Goal: Task Accomplishment & Management: Manage account settings

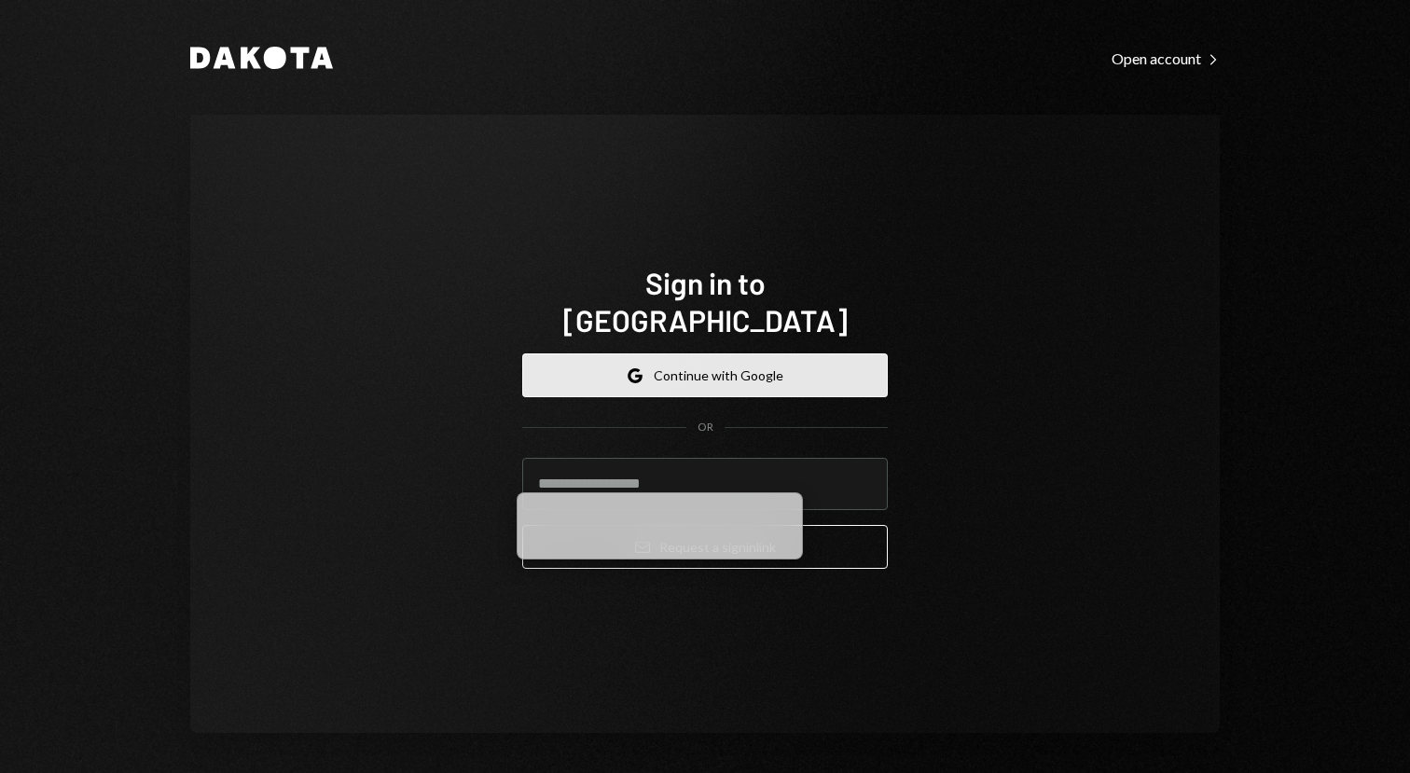
click at [727, 356] on button "Google Continue with Google" at bounding box center [705, 376] width 366 height 44
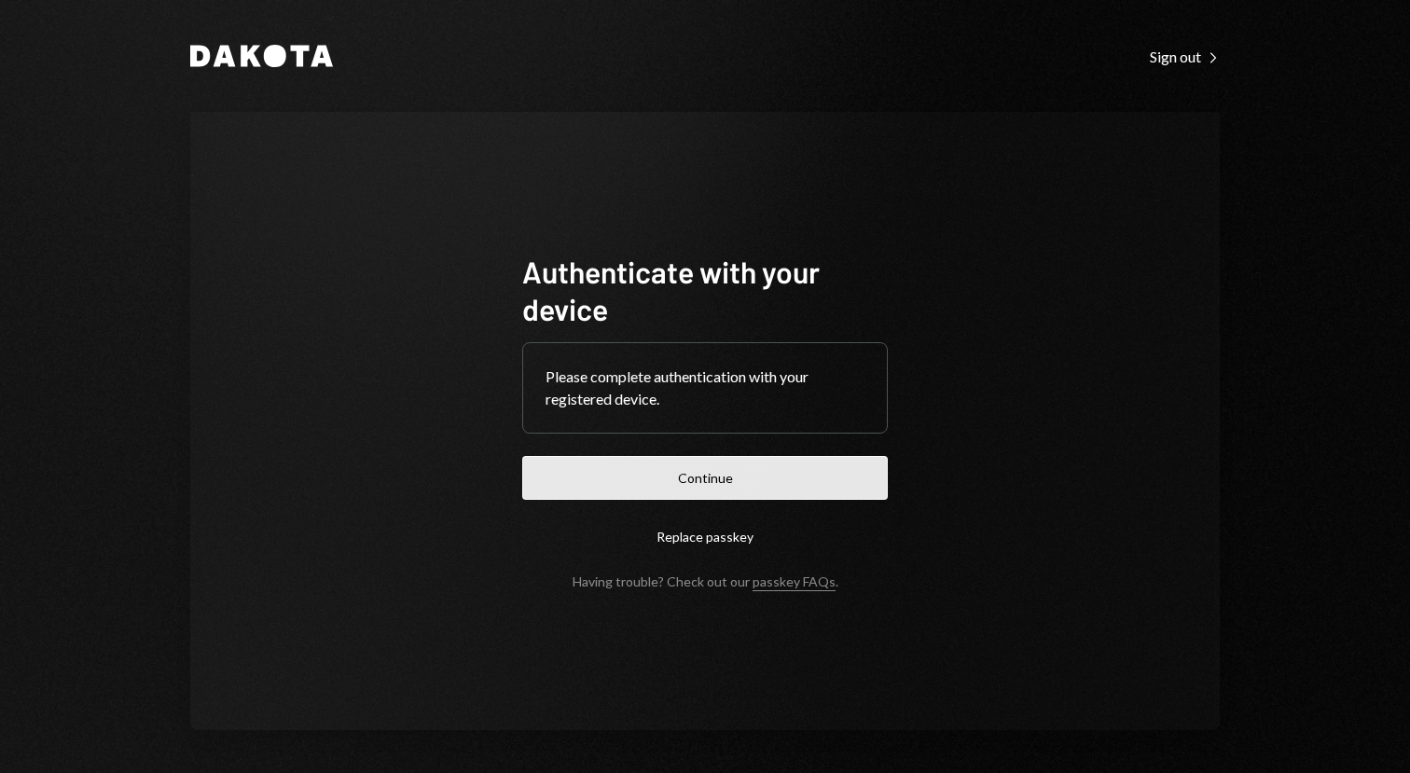
click at [674, 465] on button "Continue" at bounding box center [705, 478] width 366 height 44
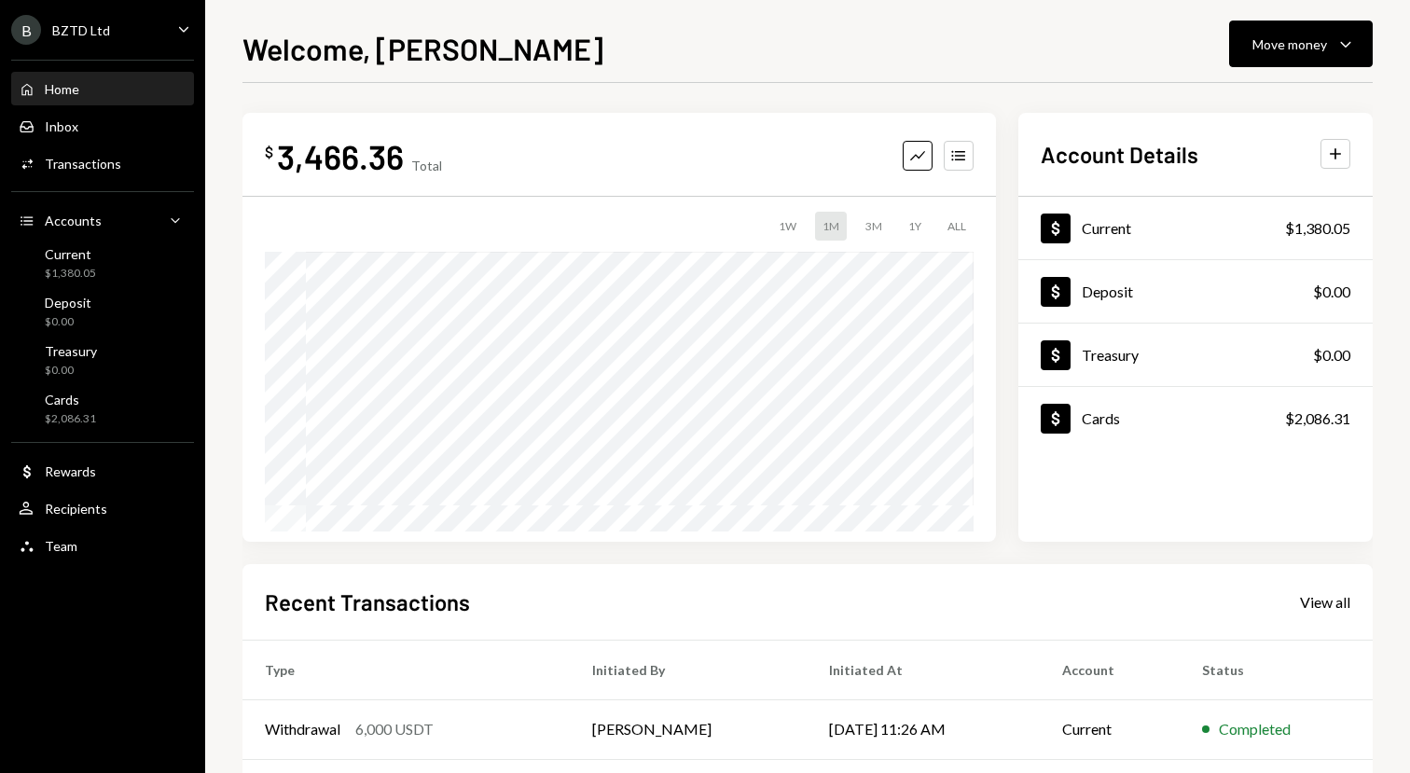
click at [184, 29] on icon "Caret Down" at bounding box center [183, 29] width 21 height 21
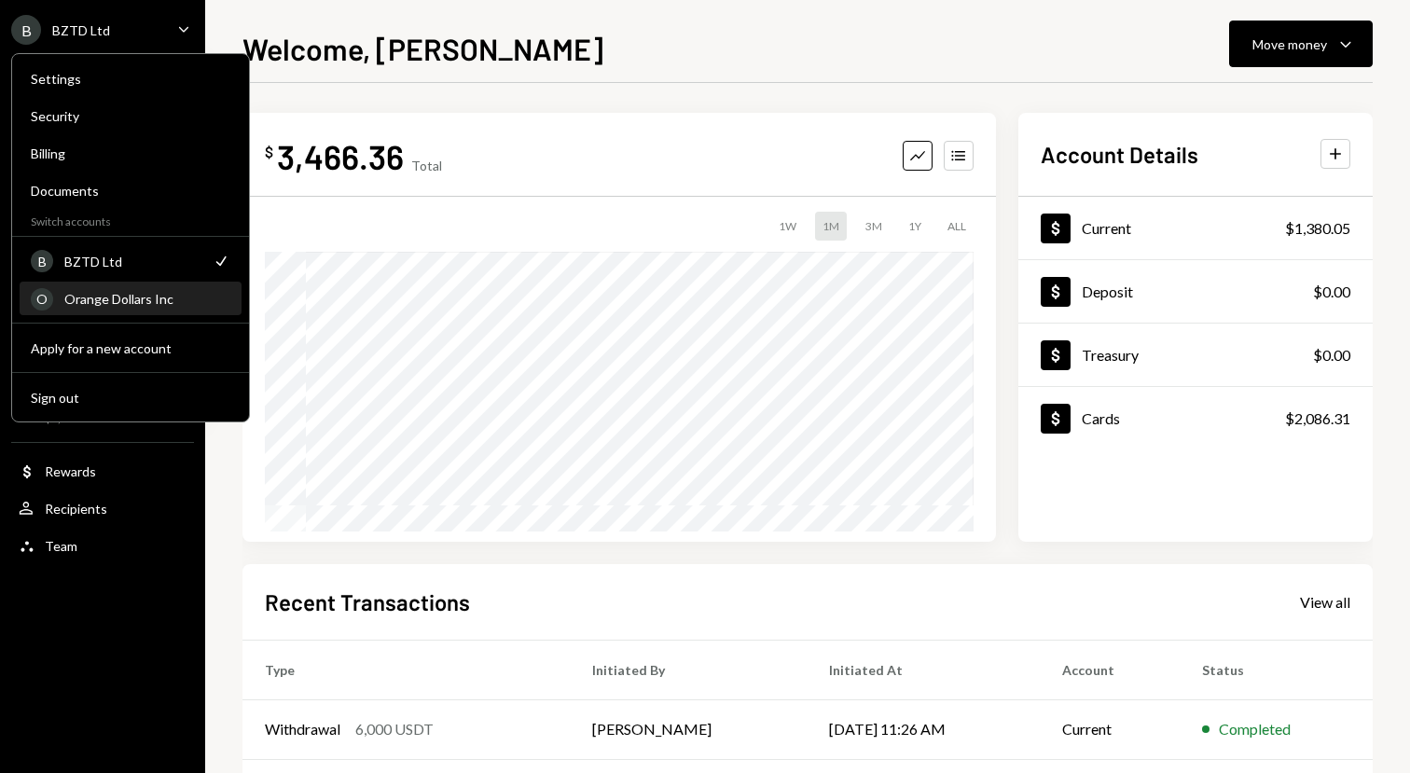
click at [78, 295] on div "Orange Dollars Inc" at bounding box center [147, 299] width 166 height 16
